Goal: Transaction & Acquisition: Purchase product/service

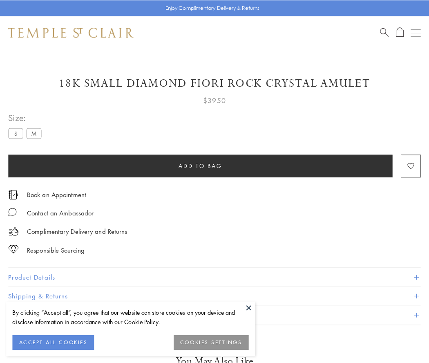
scroll to position [48, 0]
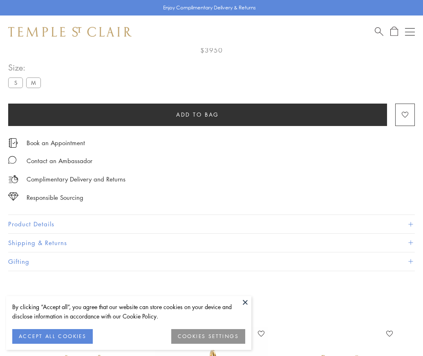
click at [197, 114] on span "Add to bag" at bounding box center [197, 114] width 43 height 9
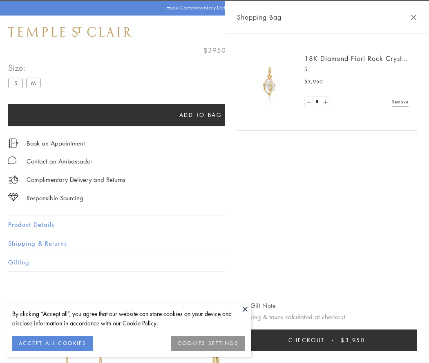
click at [332, 340] on button "Checkout $3,950" at bounding box center [327, 339] width 180 height 21
